Goal: Task Accomplishment & Management: Manage account settings

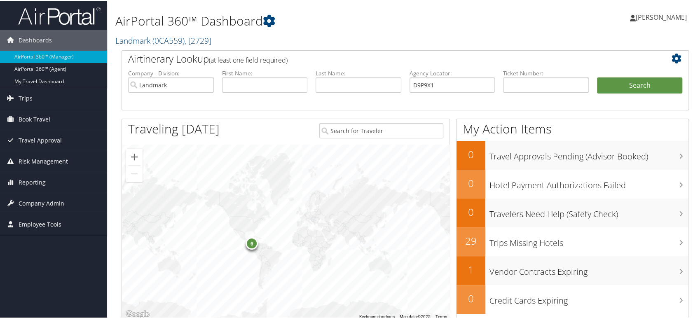
type input "D9P9X1"
click at [206, 85] on input "Landmark" at bounding box center [171, 84] width 86 height 15
click at [623, 85] on button "Search" at bounding box center [640, 85] width 86 height 16
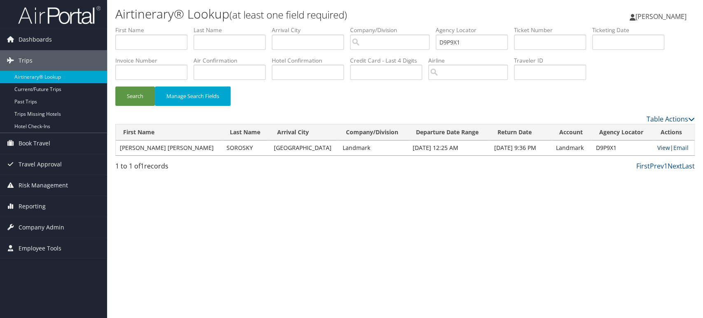
click at [658, 148] on link "View" at bounding box center [664, 148] width 13 height 8
click at [40, 13] on img at bounding box center [59, 14] width 82 height 19
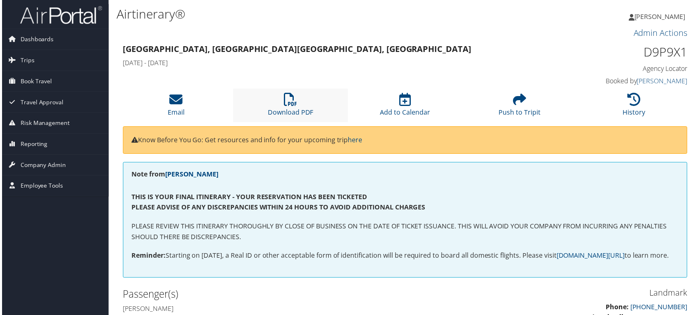
click at [301, 98] on li "Download PDF" at bounding box center [289, 105] width 115 height 33
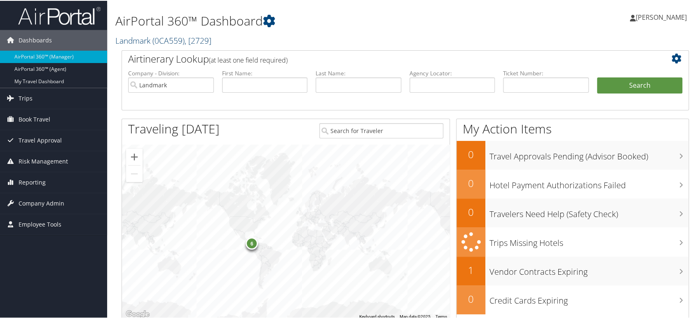
click at [190, 41] on span ", [ 2729 ]" at bounding box center [198, 39] width 27 height 11
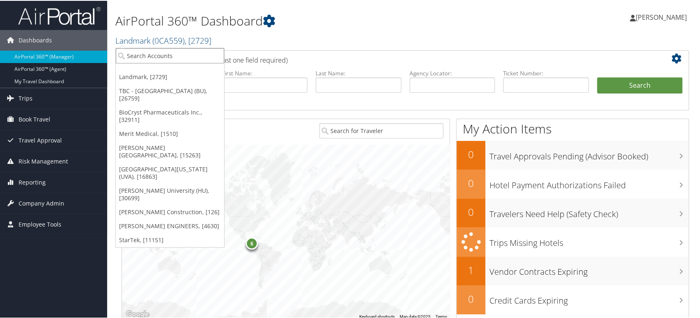
click at [158, 51] on input "search" at bounding box center [170, 54] width 108 height 15
paste input "301800"
type input "301800"
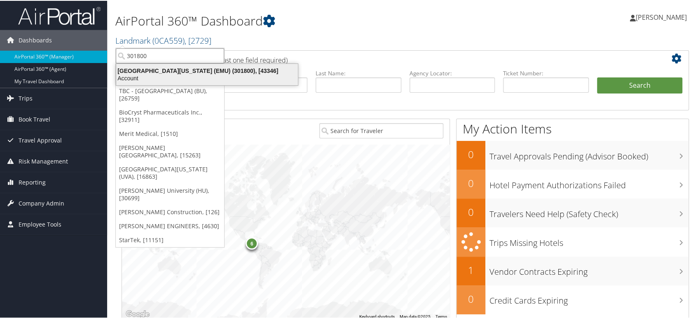
click at [164, 75] on div "Account" at bounding box center [207, 77] width 192 height 7
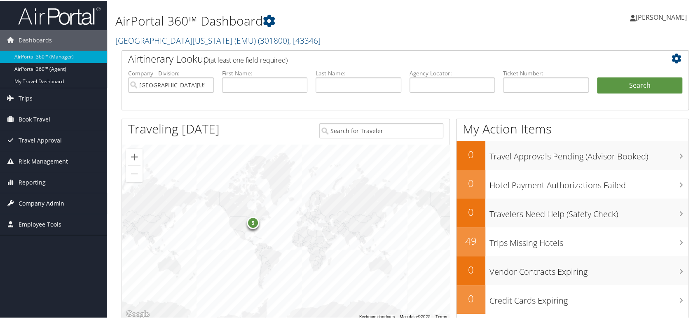
click at [38, 202] on span "Company Admin" at bounding box center [42, 202] width 46 height 21
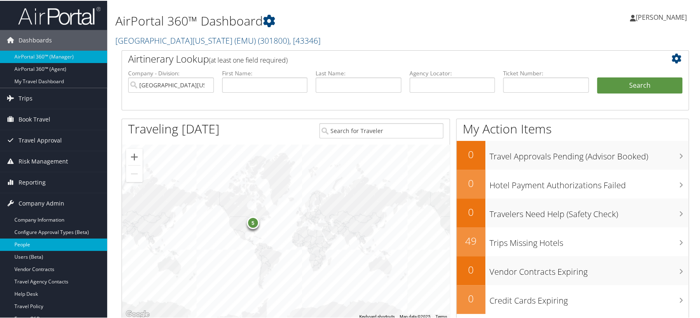
click at [36, 242] on link "People" at bounding box center [53, 244] width 107 height 12
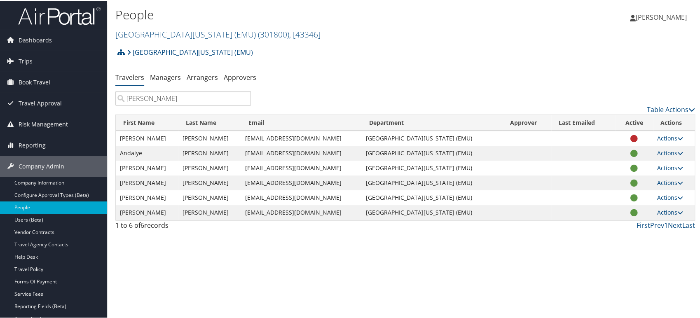
type input "[PERSON_NAME]"
